Goal: Find specific page/section: Find specific page/section

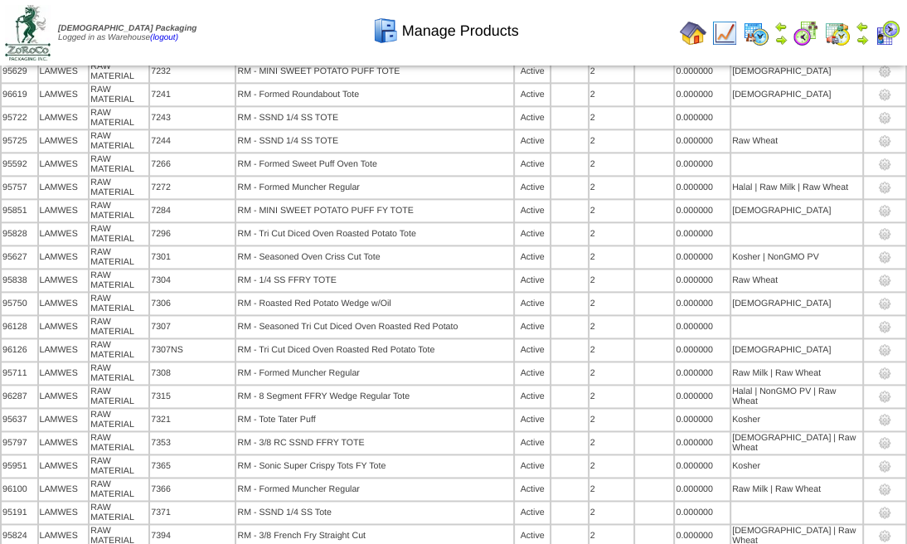
scroll to position [9493, 0]
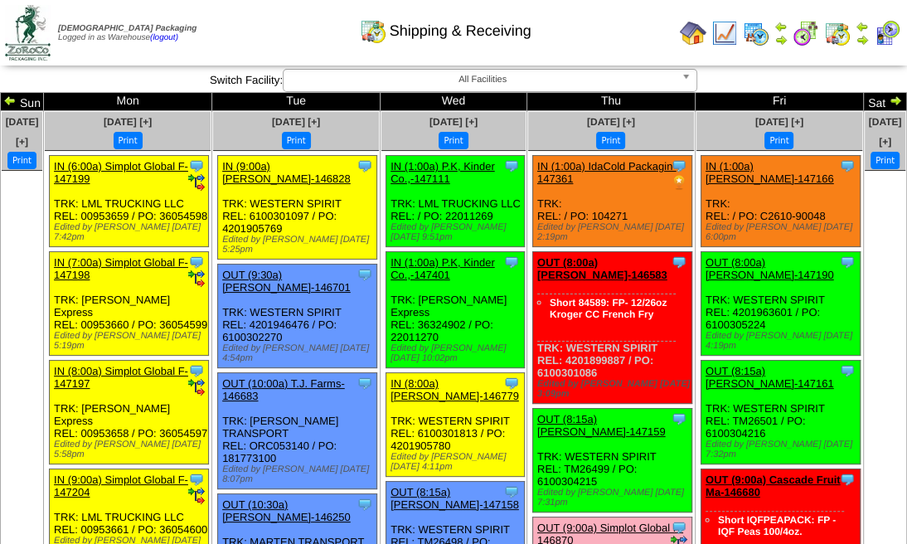
click at [862, 33] on img at bounding box center [861, 39] width 13 height 13
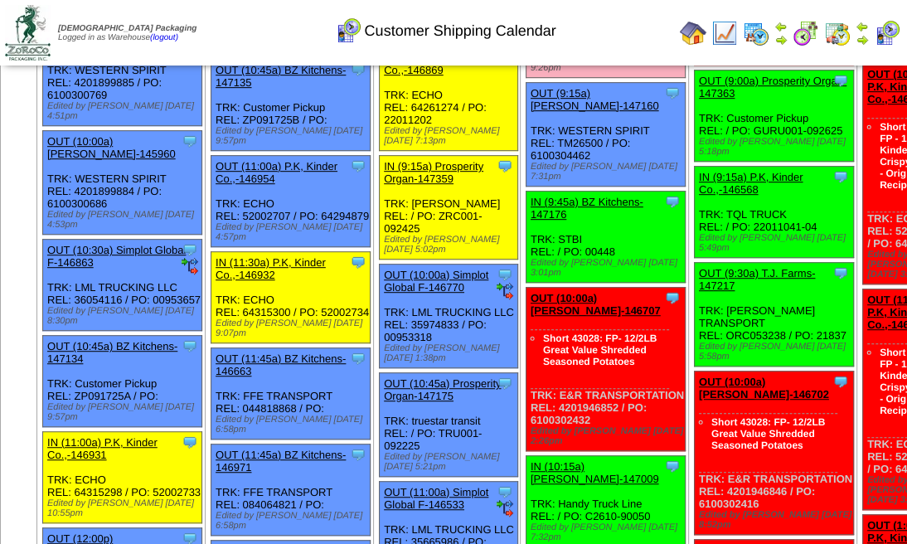
scroll to position [552, 0]
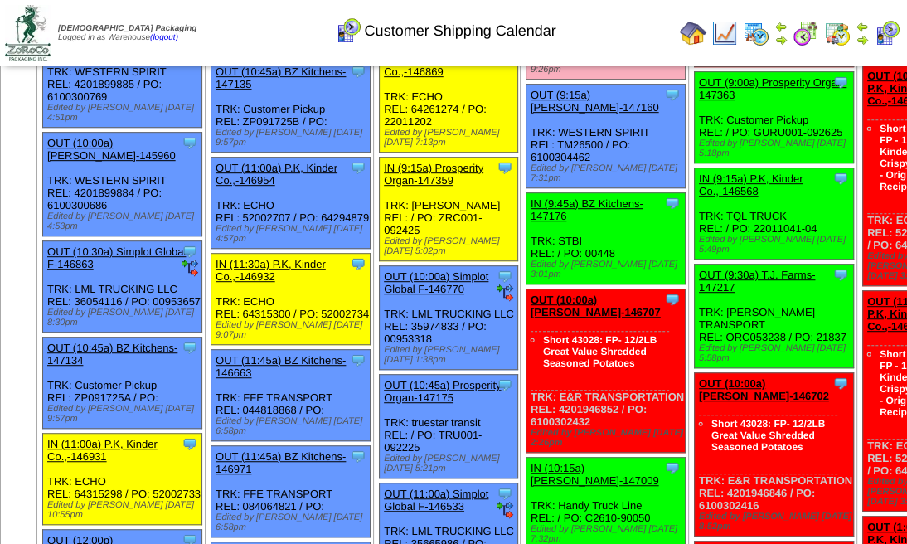
click at [833, 31] on img at bounding box center [837, 33] width 27 height 27
